Goal: Information Seeking & Learning: Learn about a topic

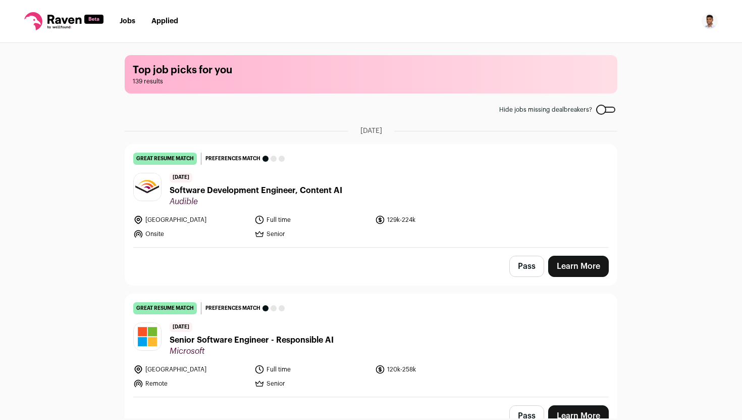
click at [134, 22] on link "Jobs" at bounding box center [128, 21] width 16 height 7
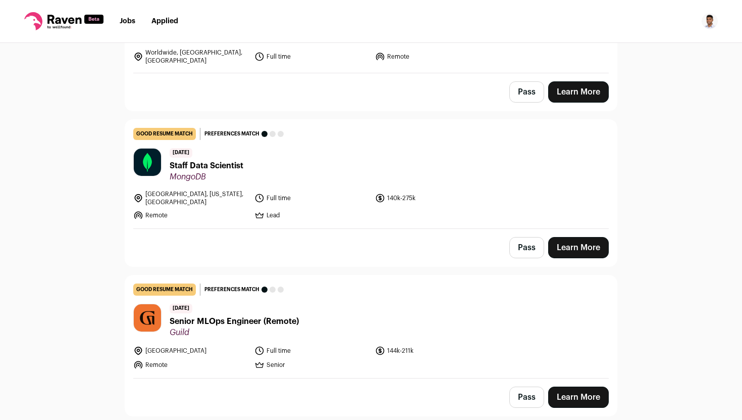
scroll to position [4152, 0]
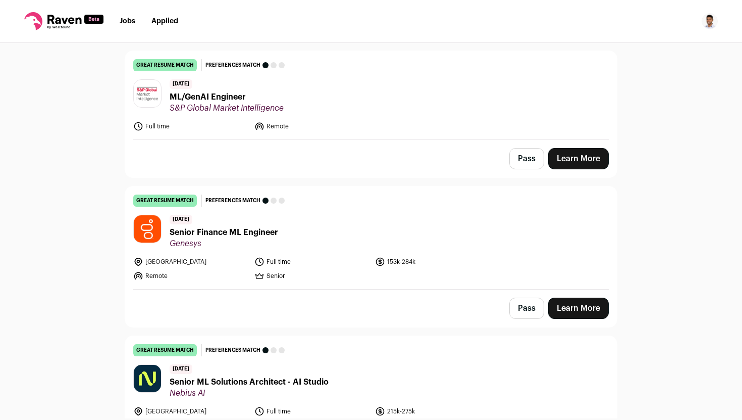
click at [56, 15] on icon at bounding box center [63, 21] width 79 height 18
drag, startPoint x: 57, startPoint y: 23, endPoint x: 60, endPoint y: 27, distance: 5.5
click at [57, 23] on icon at bounding box center [64, 19] width 34 height 9
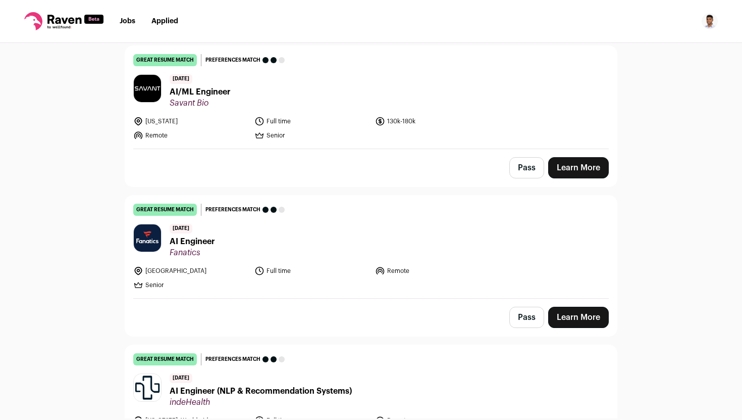
scroll to position [356, 0]
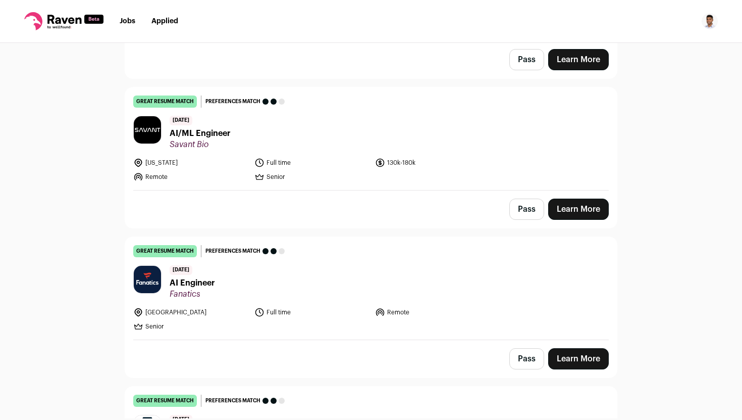
click at [193, 133] on span "AI/ML Engineer" at bounding box center [200, 133] width 61 height 12
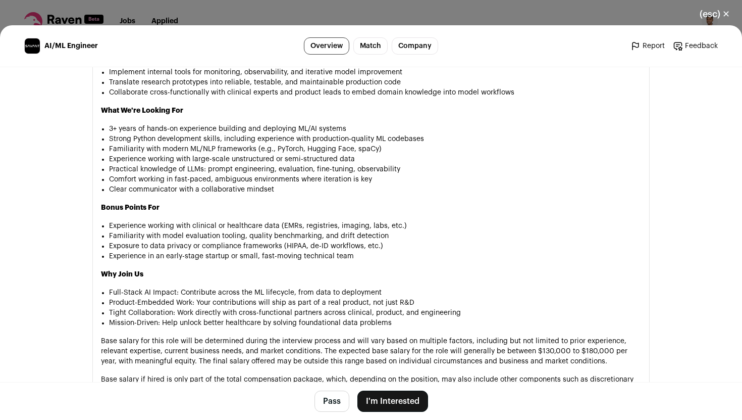
scroll to position [792, 0]
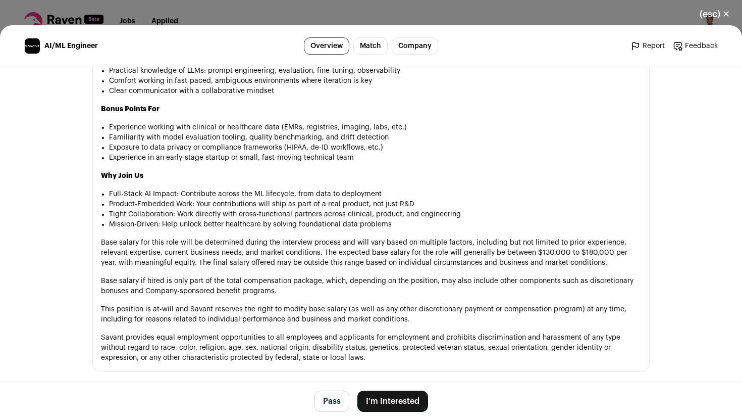
click at [344, 49] on link "Overview" at bounding box center [326, 45] width 45 height 17
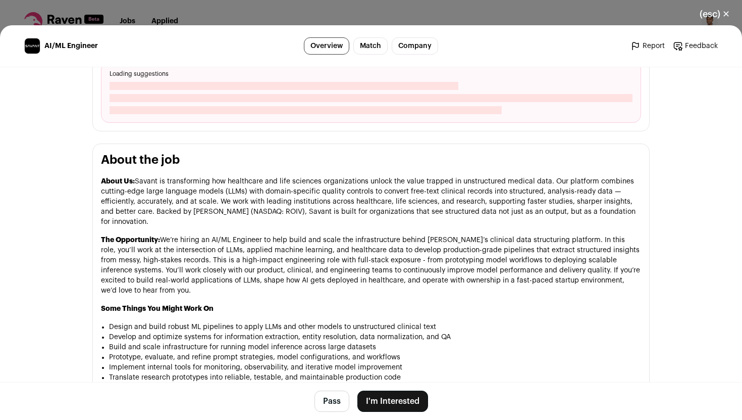
click at [360, 45] on link "Match" at bounding box center [371, 45] width 34 height 17
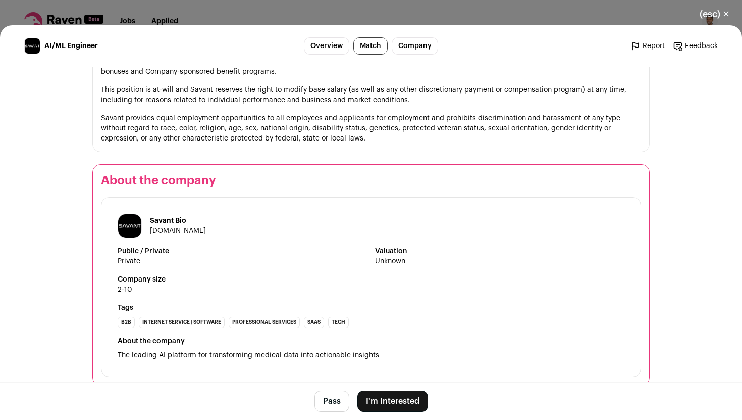
scroll to position [1017, 0]
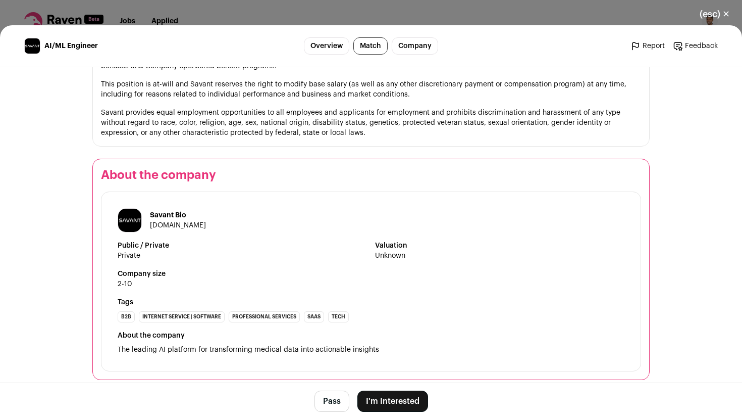
click at [189, 24] on div "(esc) ✕ AI/ML Engineer Overview Match Company Report Feedback Report Feedback S…" at bounding box center [371, 210] width 742 height 420
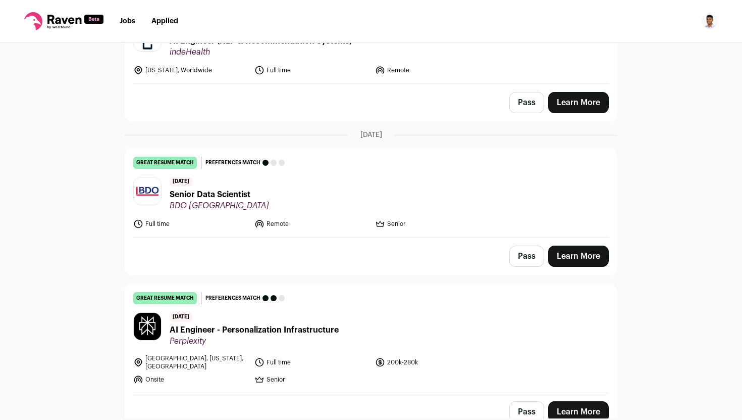
scroll to position [666, 0]
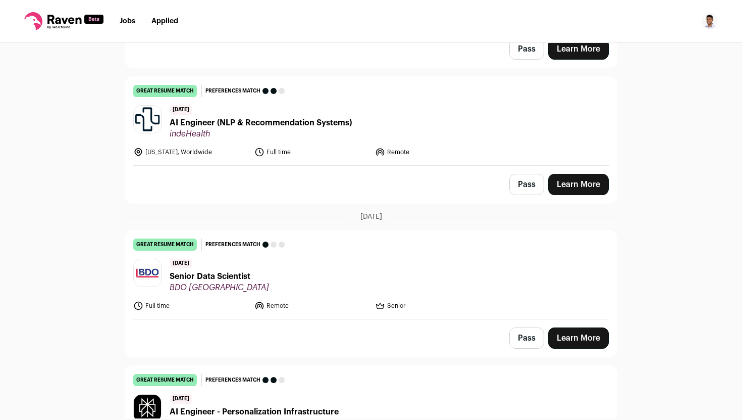
click at [256, 125] on span "AI Engineer (NLP & Recommendation Systems)" at bounding box center [261, 123] width 182 height 12
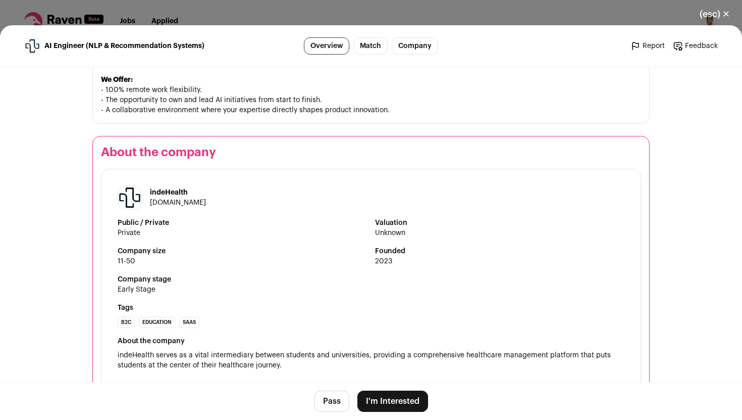
scroll to position [808, 0]
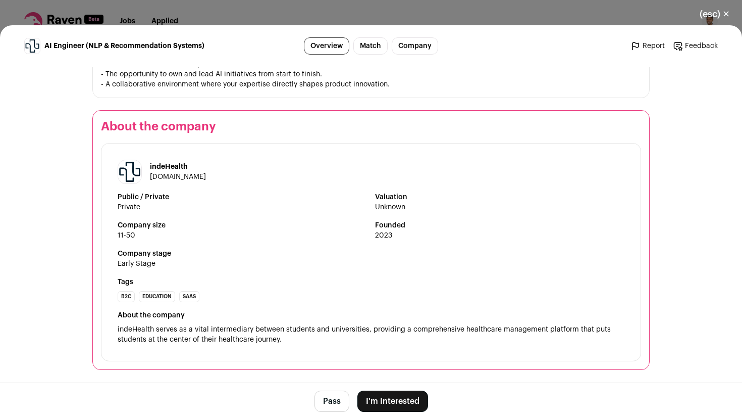
click at [242, 20] on div "(esc) ✕ AI Engineer (NLP & Recommendation Systems) Overview Match Company Repor…" at bounding box center [371, 210] width 742 height 420
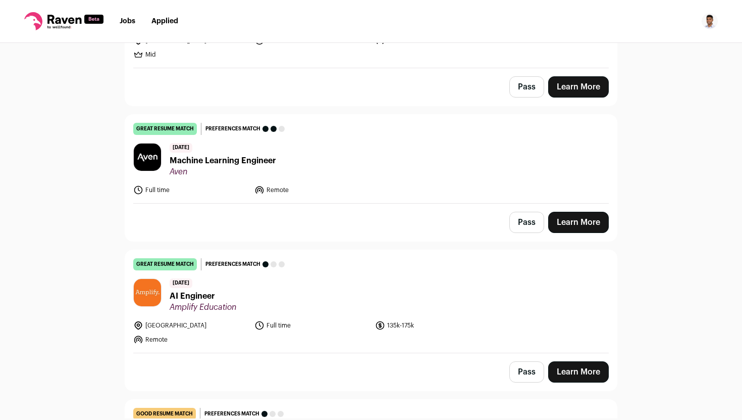
scroll to position [1947, 0]
